Goal: Task Accomplishment & Management: Complete application form

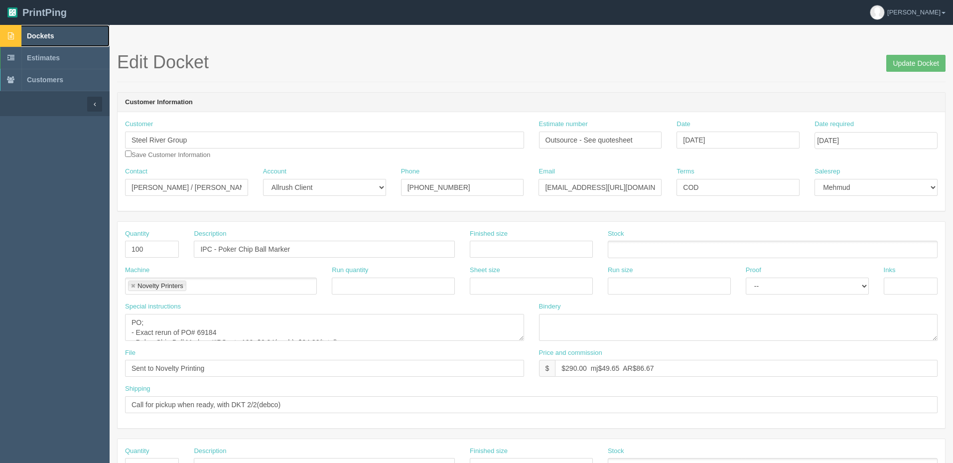
click at [68, 35] on link "Dockets" at bounding box center [55, 36] width 110 height 22
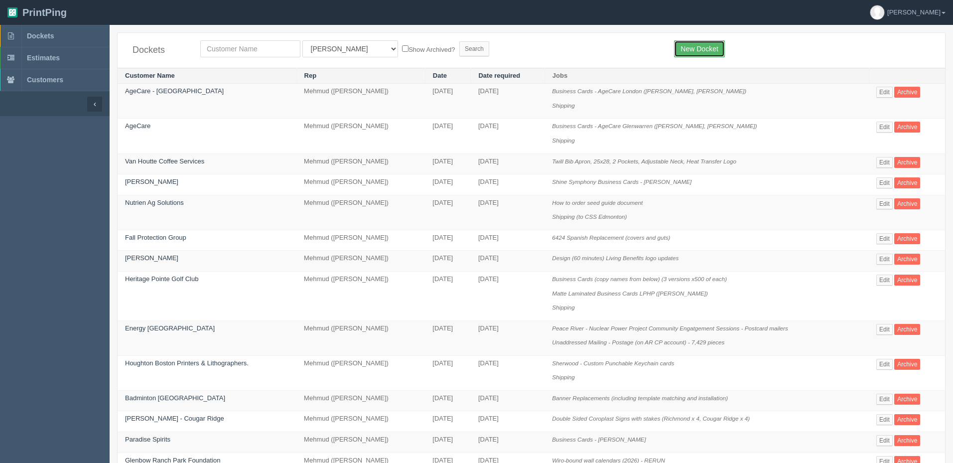
click at [694, 45] on link "New Docket" at bounding box center [699, 48] width 50 height 17
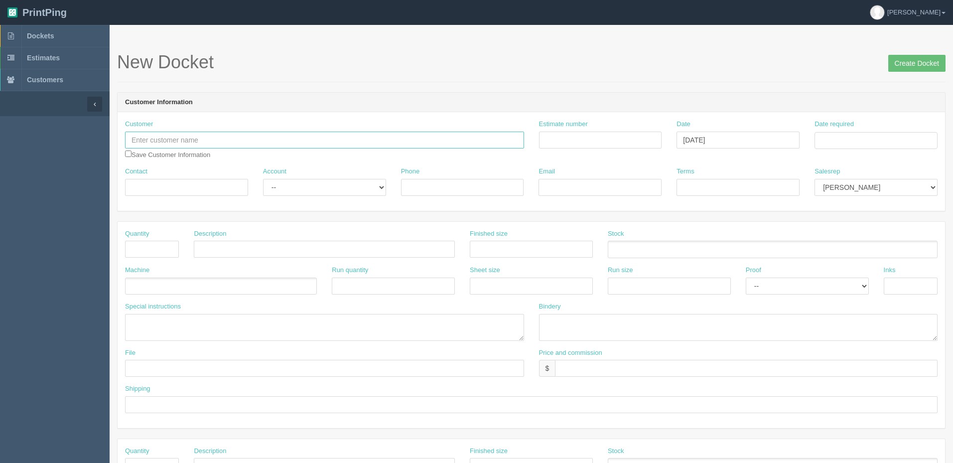
drag, startPoint x: 316, startPoint y: 142, endPoint x: 321, endPoint y: 142, distance: 5.5
click at [316, 142] on input "text" at bounding box center [324, 140] width 399 height 17
paste input "Economic Developers [GEOGRAPHIC_DATA]"
type input "Economic Developers [GEOGRAPHIC_DATA]"
click at [578, 142] on input "Estimate number" at bounding box center [600, 140] width 123 height 17
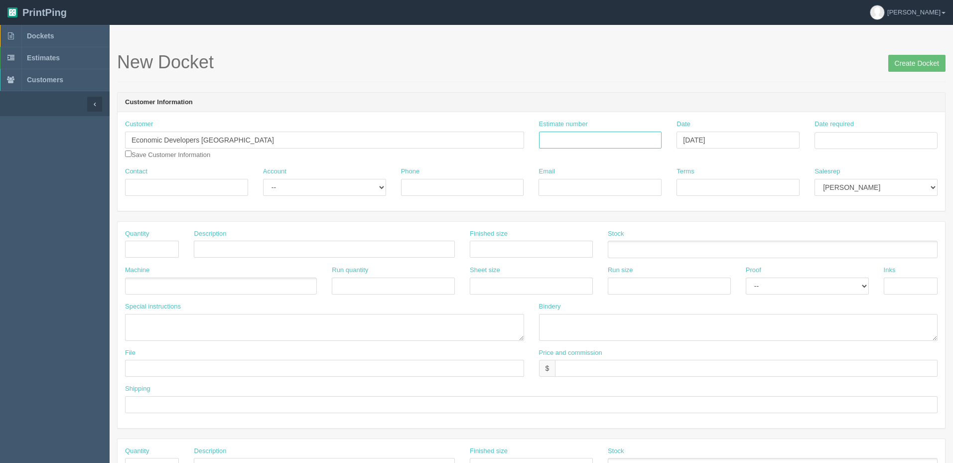
drag, startPoint x: 639, startPoint y: 141, endPoint x: 772, endPoint y: 144, distance: 133.1
click at [640, 141] on input "Estimate number" at bounding box center [600, 140] width 123 height 17
paste input "092203"
type input "092203"
click at [870, 140] on input "Date required" at bounding box center [876, 140] width 123 height 17
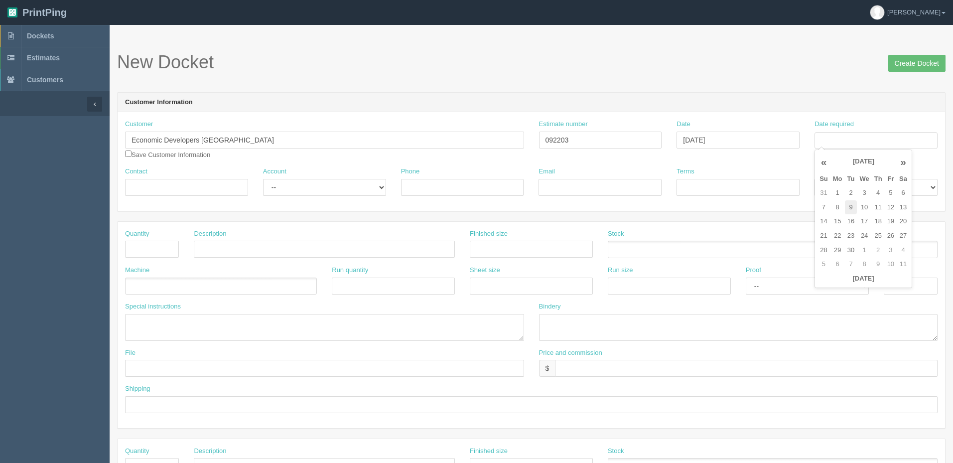
click at [852, 207] on td "9" at bounding box center [851, 207] width 12 height 14
click at [883, 194] on td "4" at bounding box center [878, 193] width 13 height 14
type input "September 4, 2025"
click at [781, 69] on h1 "New Docket Create Docket" at bounding box center [531, 62] width 829 height 20
click at [843, 189] on select "Mark Mikayla Aly Arif Stacy Rebecca Matthew Viki Phil Greg Jim Sam Brandon Zach…" at bounding box center [876, 187] width 123 height 17
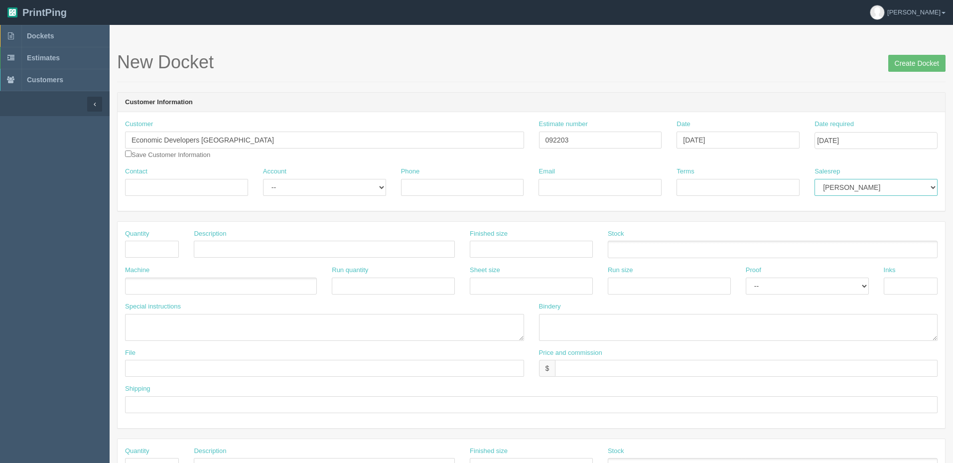
select select "8"
click at [815, 179] on select "Mark Mikayla Aly Arif Stacy Rebecca Matthew Viki Phil Greg Jim Sam Brandon Zach…" at bounding box center [876, 187] width 123 height 17
drag, startPoint x: 189, startPoint y: 187, endPoint x: 219, endPoint y: 194, distance: 30.7
click at [193, 188] on input "Contact" at bounding box center [186, 187] width 123 height 17
paste input "Janice Grant"
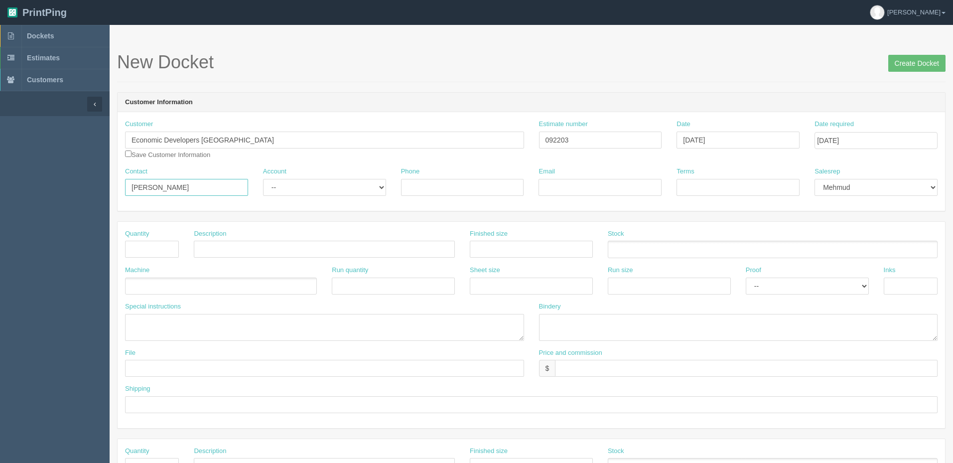
type input "Janice Grant"
click at [348, 190] on select "-- Existing Client Allrush Client Rep Client" at bounding box center [324, 187] width 123 height 17
select select "Allrush Client"
click at [263, 179] on select "-- Existing Client Allrush Client Rep Client" at bounding box center [324, 187] width 123 height 17
drag, startPoint x: 453, startPoint y: 184, endPoint x: 502, endPoint y: 192, distance: 49.5
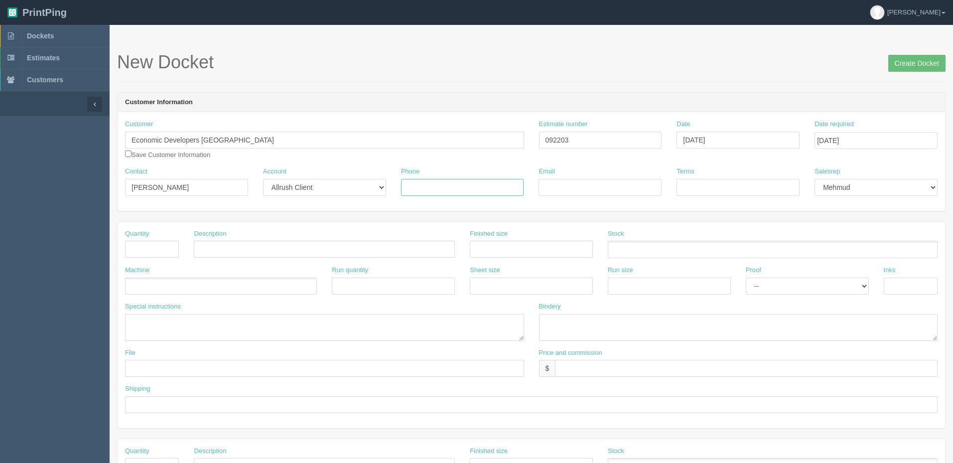
click at [453, 184] on input "Phone" at bounding box center [462, 187] width 123 height 17
paste input "587-834-3647"
type input "587-834-3647"
click at [590, 186] on input "Email" at bounding box center [600, 187] width 123 height 17
paste input "janice@edaalberta.ca"
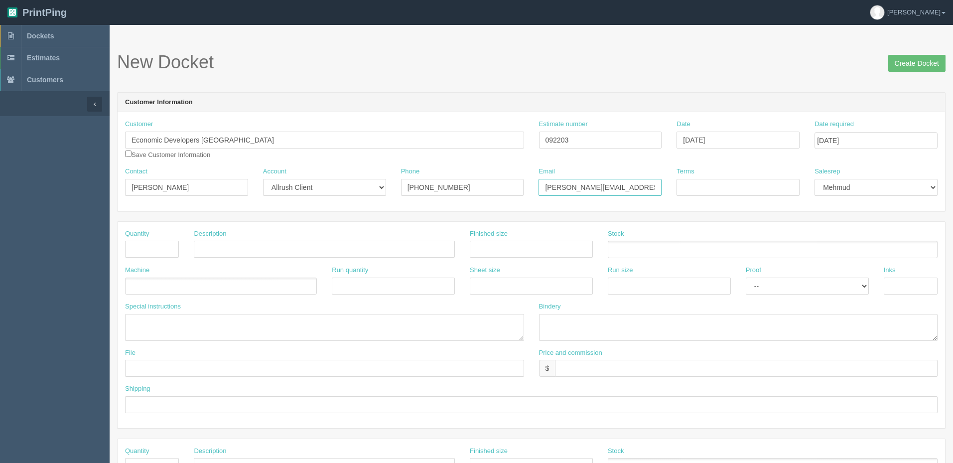
type input "janice@edaalberta.ca"
click at [784, 184] on input "Terms" at bounding box center [738, 187] width 123 height 17
type input "COD"
click at [151, 248] on input "text" at bounding box center [152, 249] width 54 height 17
type input "150"
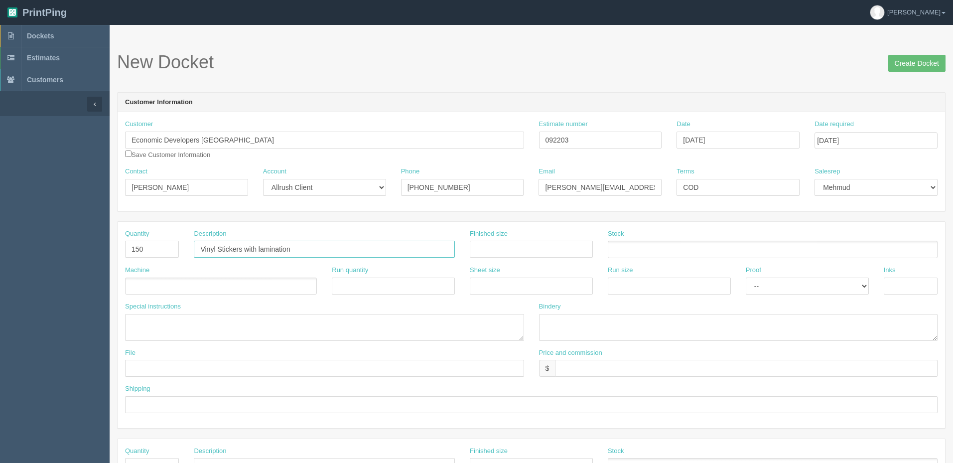
type input "Vinyl Stickers with lamination"
drag, startPoint x: 425, startPoint y: 146, endPoint x: 408, endPoint y: 148, distance: 17.1
click at [408, 148] on div "Customer Economic Developers Alberta Save Customer Information Estimate number …" at bounding box center [532, 143] width 828 height 47
click at [489, 249] on input "text" at bounding box center [531, 249] width 123 height 17
type input "8.5" x 2""
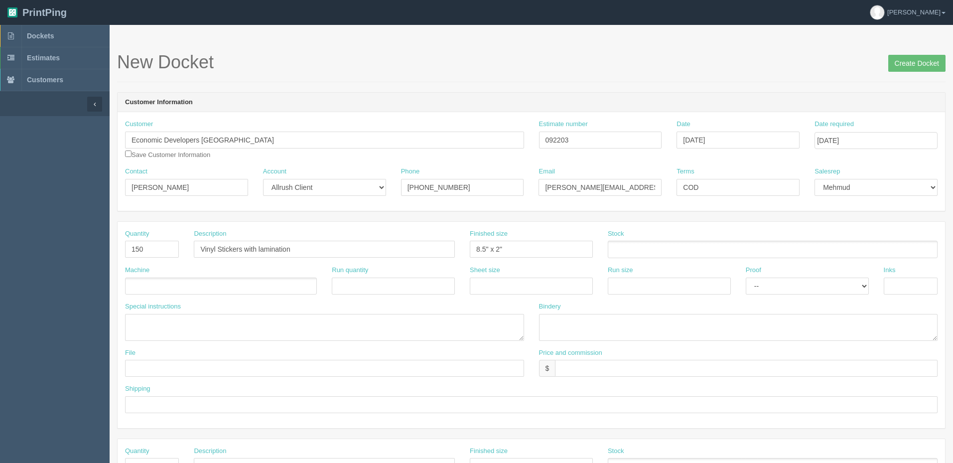
click at [627, 249] on ul at bounding box center [773, 249] width 330 height 17
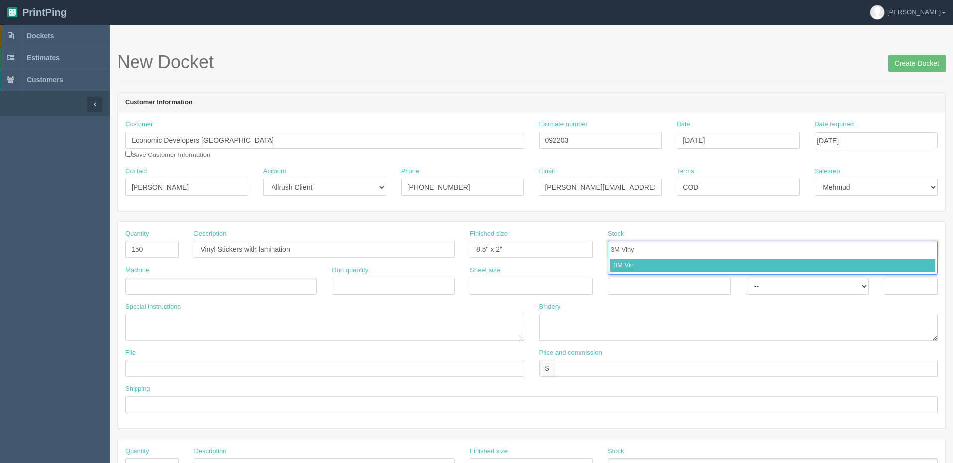
type input "3M Vinyl"
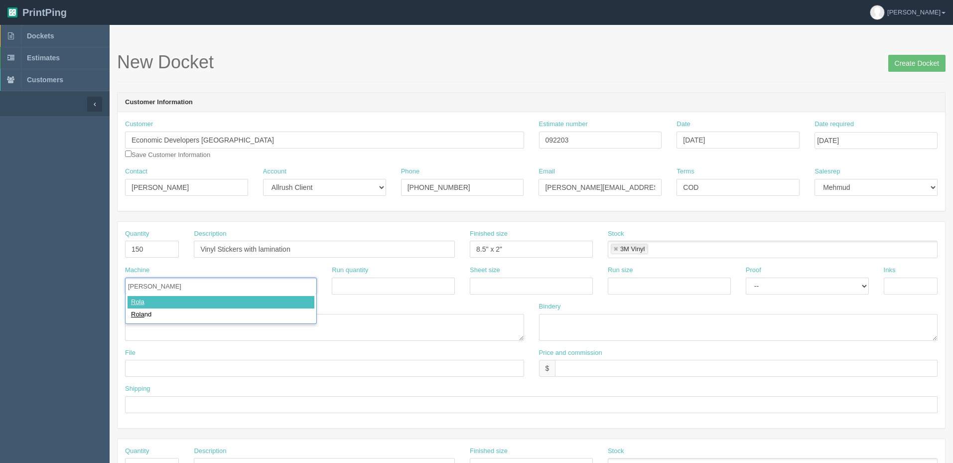
type input "Roland"
select select "Hard Copy"
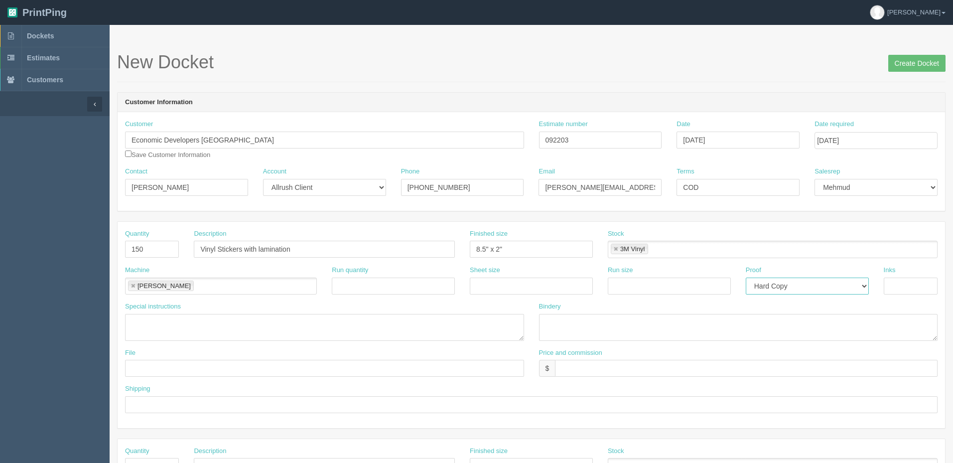
click at [746, 278] on select "-- Email Hard Copy" at bounding box center [807, 286] width 123 height 17
type input "4/0"
click at [566, 326] on textarea at bounding box center [738, 327] width 399 height 27
type textarea "weed, 3M lam, trim on roland, cut to singles ARB$40"
click at [614, 247] on link at bounding box center [616, 249] width 6 height 6
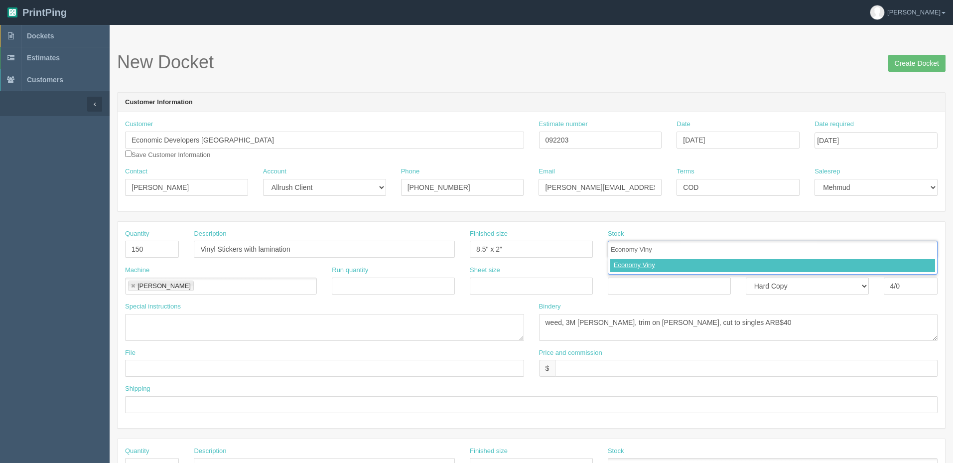
type input "Economy Vinyl"
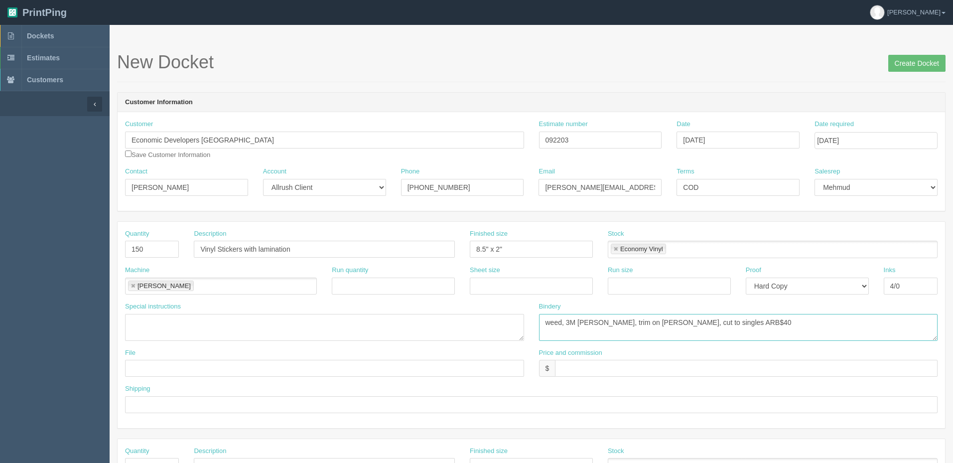
click at [576, 321] on textarea "weed, 3M lam, trim on roland, cut to singles ARB$40" at bounding box center [738, 327] width 399 height 27
type textarea "weed, econo lam, trim on roland, cut to singles ARB$40"
click at [918, 281] on input "4/0" at bounding box center [911, 286] width 54 height 17
type input "4/0 + cut"
click at [753, 323] on textarea "weed, econo lam, trim on roland, cut to singles ARB$40" at bounding box center [738, 327] width 399 height 27
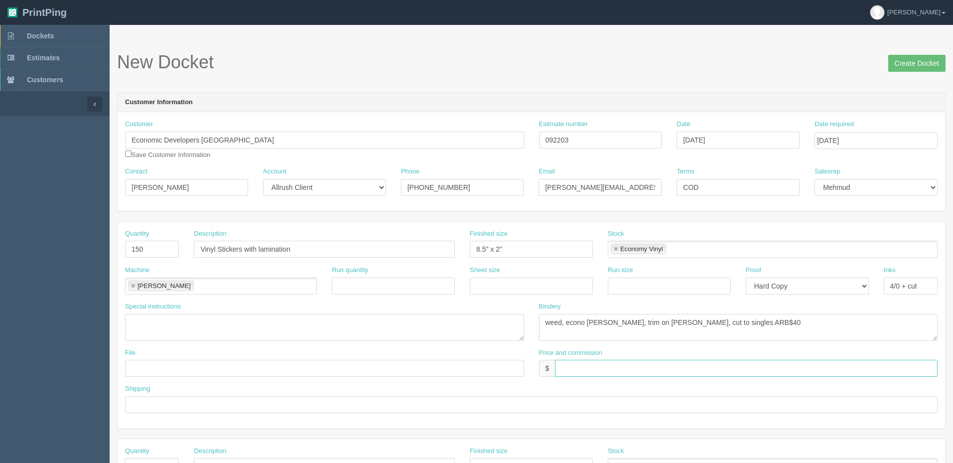
click at [577, 365] on input "text" at bounding box center [746, 368] width 383 height 17
click at [649, 367] on input "$231.93 mj$ AR$" at bounding box center [746, 368] width 383 height 17
type input "$231.93 mj$59.49 AR$69.71"
drag, startPoint x: 565, startPoint y: 320, endPoint x: 503, endPoint y: 317, distance: 61.9
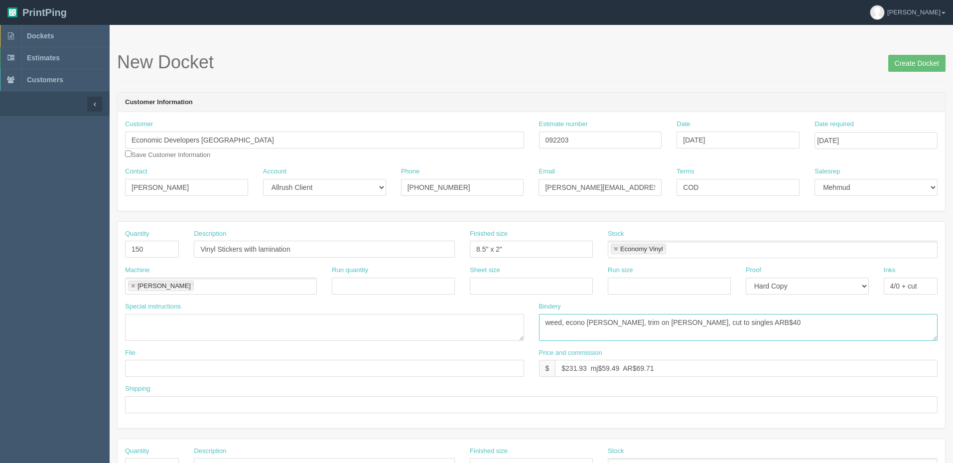
click at [506, 320] on div "Special instructions Bindery weed, econo lam, trim on roland, cut to singles AR…" at bounding box center [532, 325] width 828 height 46
type textarea "econo lam, trim on roland, cut to singles ARB$40"
click at [57, 35] on link "Dockets" at bounding box center [55, 36] width 110 height 22
click at [187, 368] on input "text" at bounding box center [324, 368] width 399 height 17
type input "files@allrush.ca "EDA - Water bottle stickers""
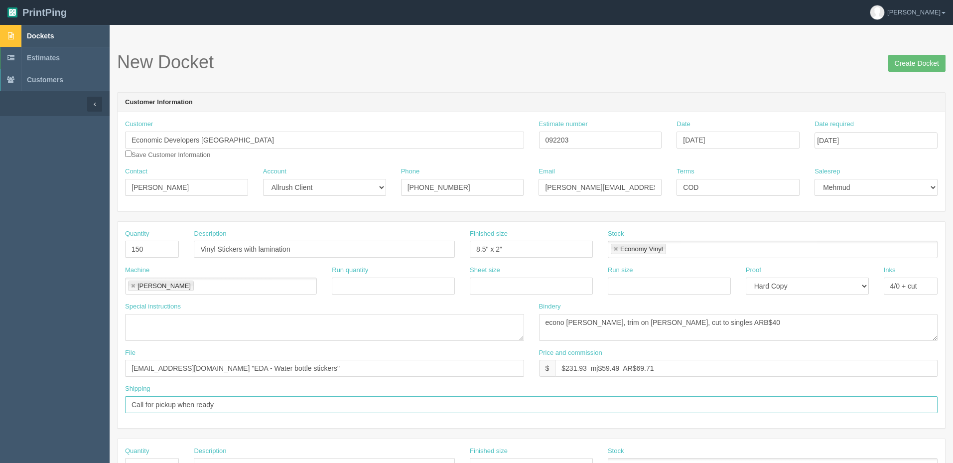
type input "Call for pickup when ready"
click at [241, 324] on textarea at bounding box center [324, 327] width 399 height 27
click at [148, 320] on textarea "gas off before laminating (black artwork)" at bounding box center [324, 327] width 399 height 27
type textarea "make sure gases are off before laminating (black artwork)"
click at [922, 67] on input "Create Docket" at bounding box center [916, 63] width 57 height 17
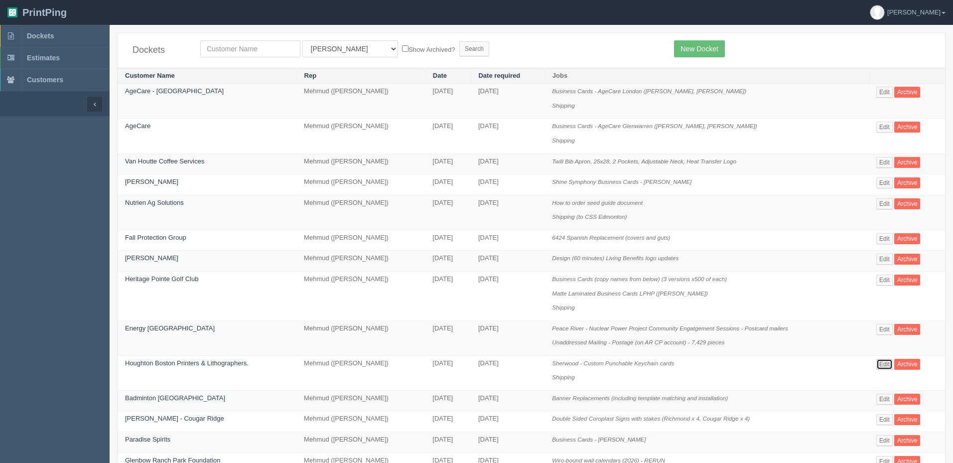
click at [886, 361] on link "Edit" at bounding box center [885, 364] width 16 height 11
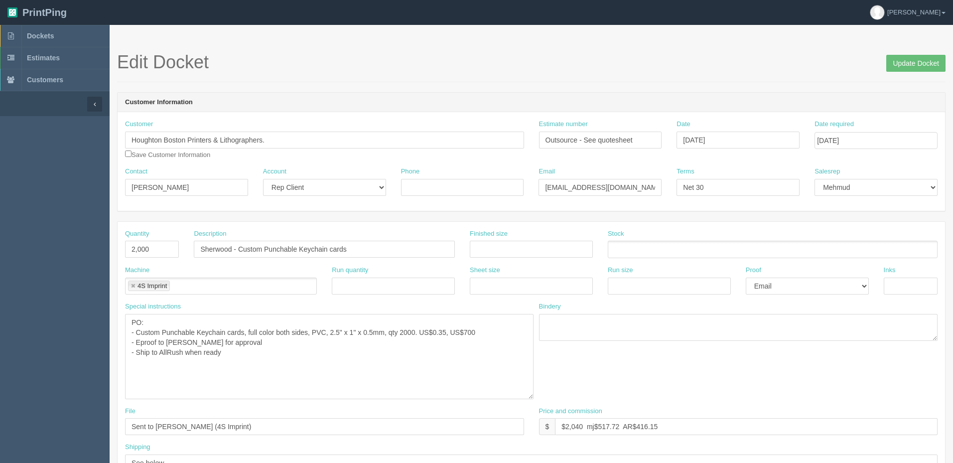
drag, startPoint x: 521, startPoint y: 338, endPoint x: 531, endPoint y: 396, distance: 59.1
click at [531, 396] on textarea "PO: - Custom Punchable Keychain cards, full color both sides, PVC, 2.5" x 1" x …" at bounding box center [329, 356] width 409 height 85
click at [262, 355] on textarea "PO: - Custom Punchable Keychain cards, full color both sides, PVC, 2.5" x 1" x …" at bounding box center [329, 356] width 409 height 85
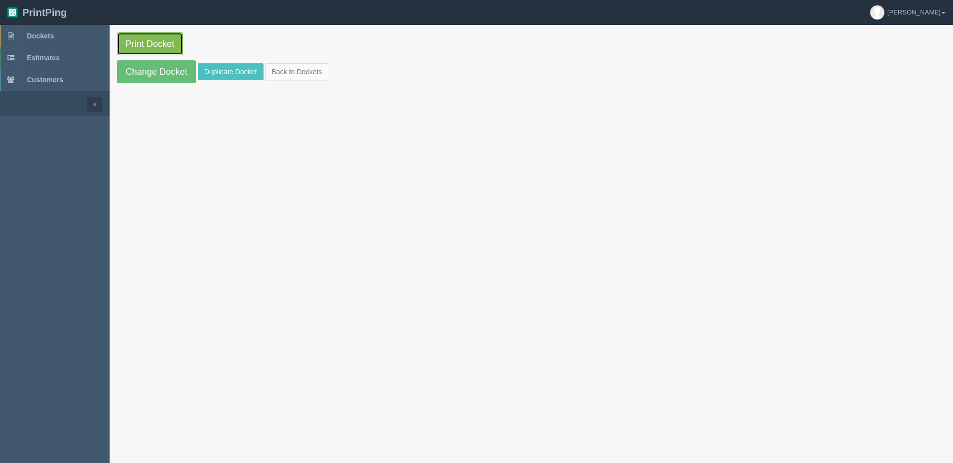
click at [150, 47] on link "Print Docket" at bounding box center [150, 43] width 66 height 23
click at [53, 41] on link "Dockets" at bounding box center [55, 36] width 110 height 22
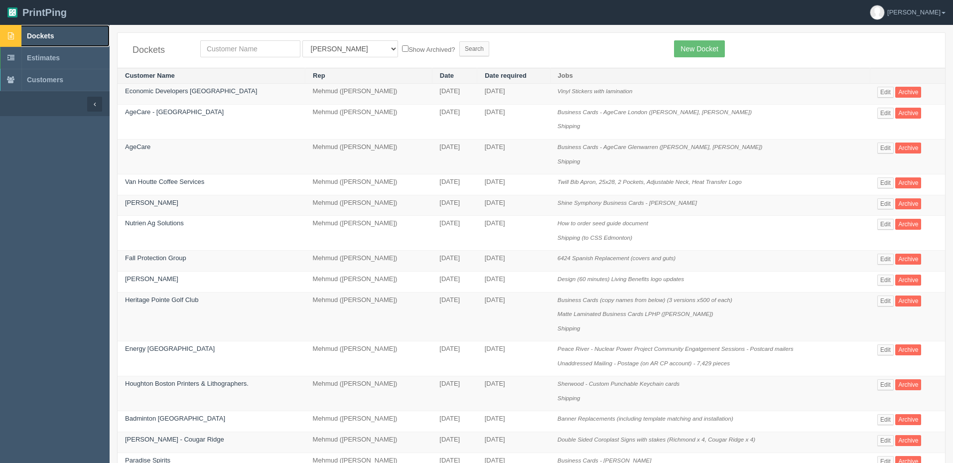
click at [60, 30] on link "Dockets" at bounding box center [55, 36] width 110 height 22
click at [887, 89] on link "Edit" at bounding box center [886, 92] width 16 height 11
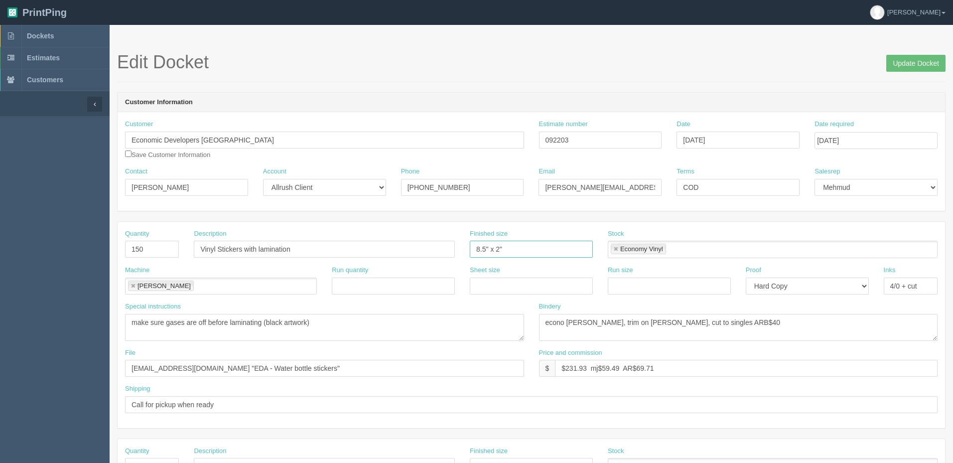
click at [486, 247] on input "8.5" x 2"" at bounding box center [531, 249] width 123 height 17
type input "8" x 2""
click at [913, 59] on input "Update Docket" at bounding box center [915, 63] width 59 height 17
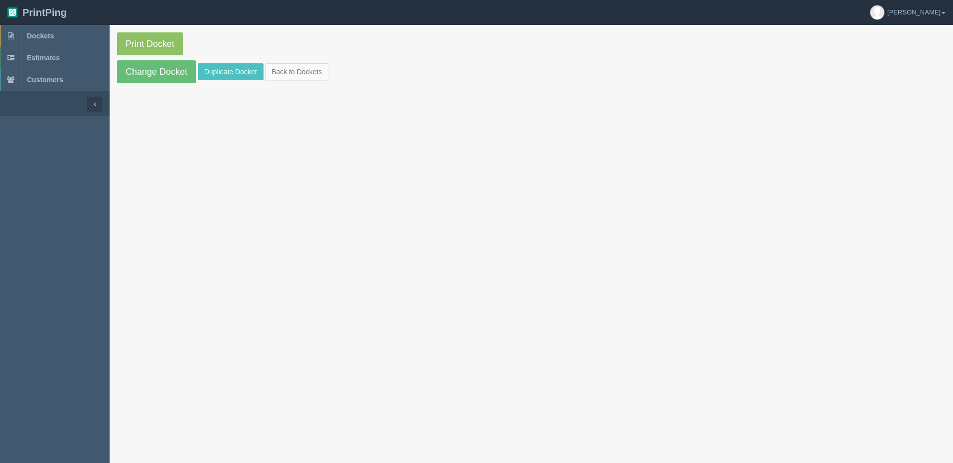
click at [62, 36] on link "Dockets" at bounding box center [55, 36] width 110 height 22
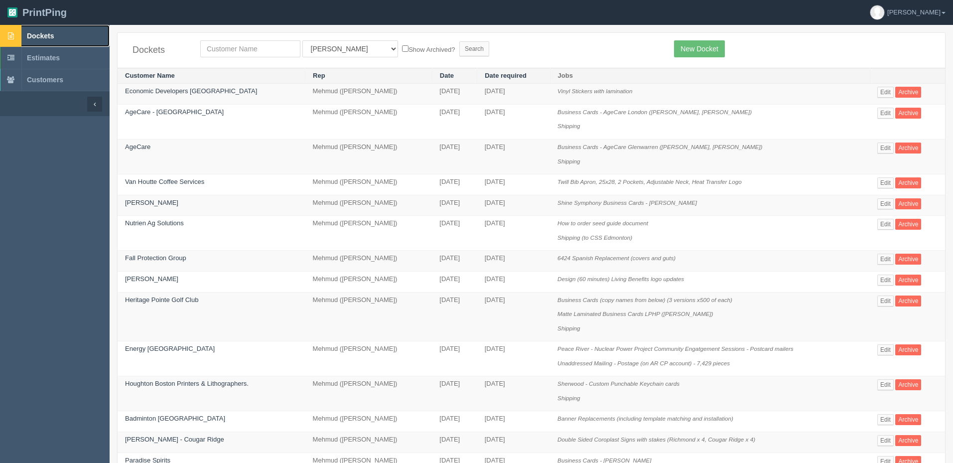
click at [65, 33] on link "Dockets" at bounding box center [55, 36] width 110 height 22
click at [889, 198] on link "Edit" at bounding box center [886, 203] width 16 height 11
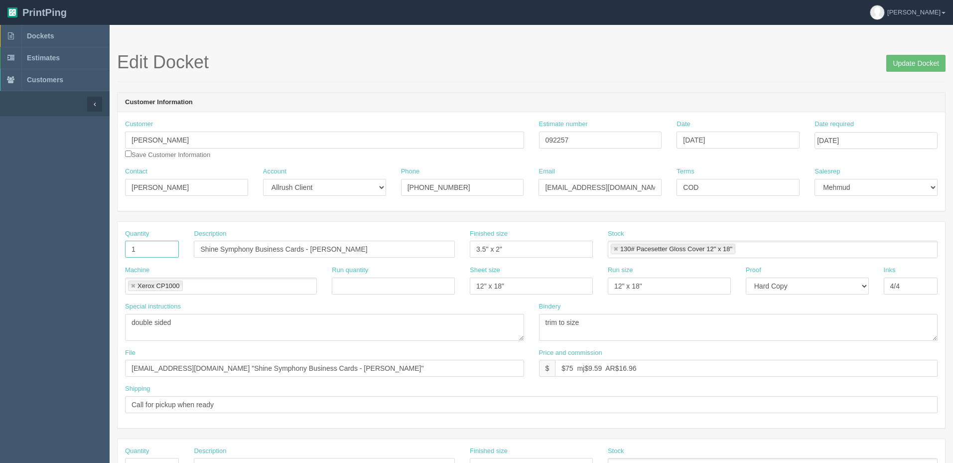
drag, startPoint x: 120, startPoint y: 253, endPoint x: 62, endPoint y: 251, distance: 57.3
click at [63, 251] on section "Dockets Estimates Customers" at bounding box center [476, 465] width 953 height 880
type input "250"
click at [367, 319] on textarea "double sided" at bounding box center [324, 327] width 399 height 27
click at [921, 63] on input "Update Docket" at bounding box center [915, 63] width 59 height 17
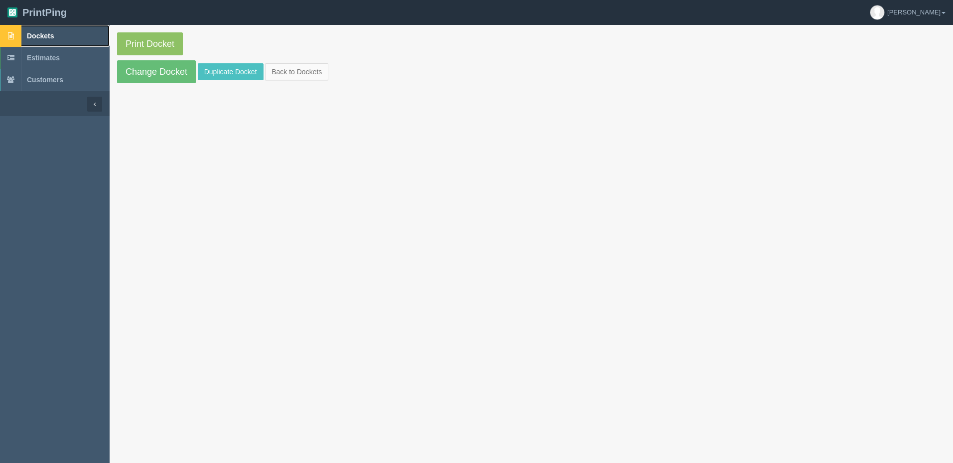
click at [70, 37] on link "Dockets" at bounding box center [55, 36] width 110 height 22
